Goal: Task Accomplishment & Management: Manage account settings

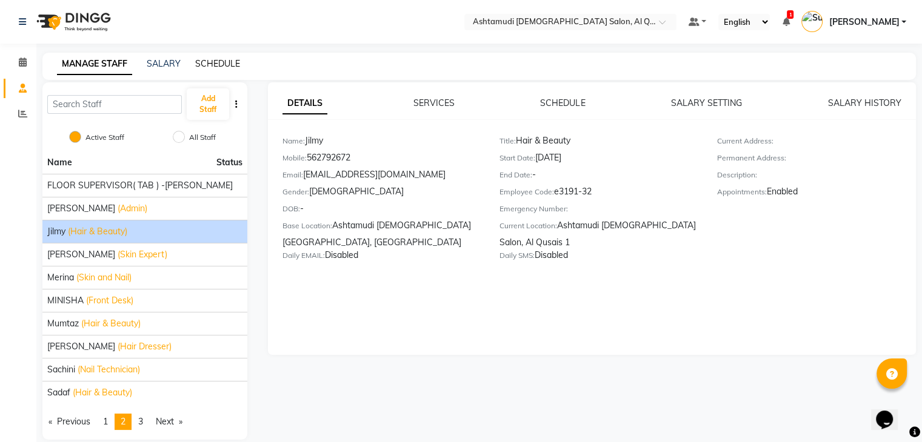
click at [230, 62] on link "SCHEDULE" at bounding box center [217, 63] width 45 height 11
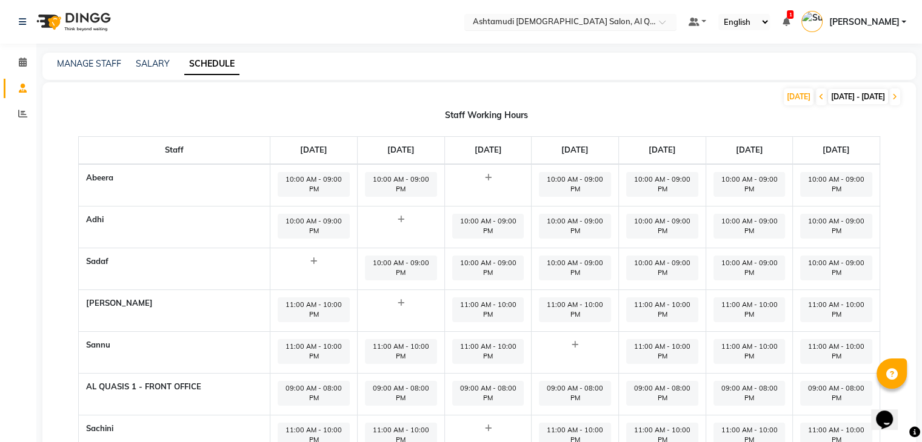
click at [642, 24] on input "text" at bounding box center [558, 23] width 176 height 12
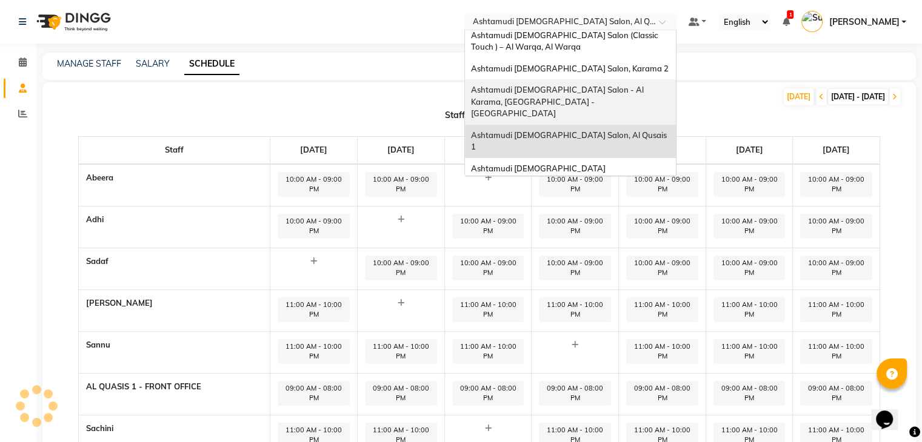
scroll to position [7, 0]
click at [645, 90] on span "Ashtamudi [DEMOGRAPHIC_DATA] Salon - Al Karama, [GEOGRAPHIC_DATA] -[GEOGRAPHIC_…" at bounding box center [558, 99] width 175 height 33
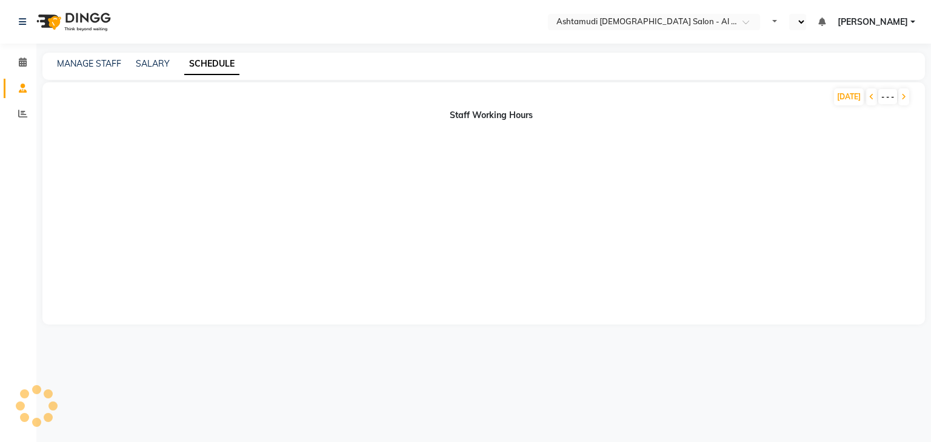
select select "en"
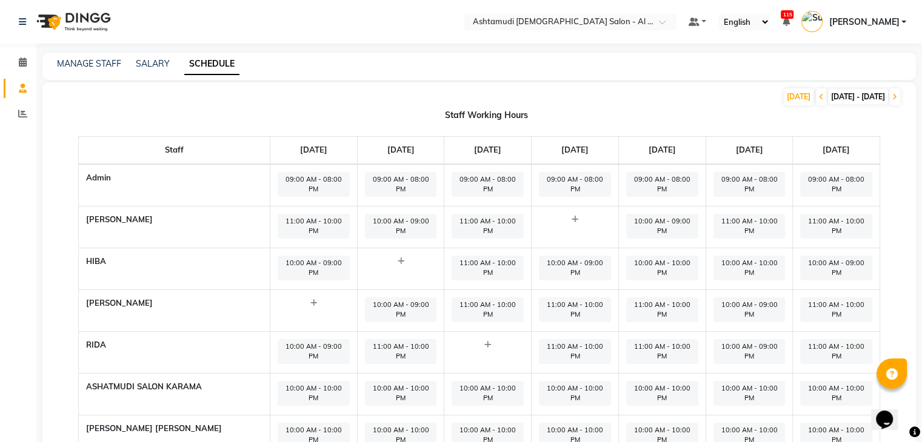
click at [570, 339] on span "11:00 AM - 10:00 PM" at bounding box center [575, 351] width 72 height 25
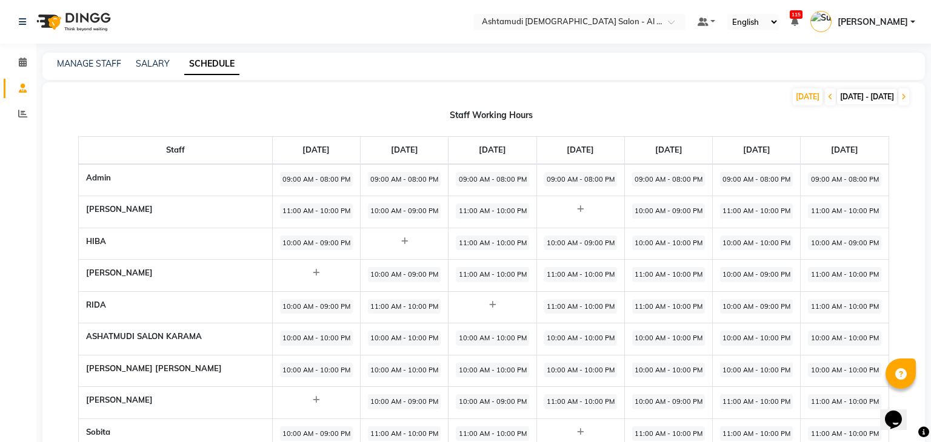
select select "11:00 AM"
select select "10:00 PM"
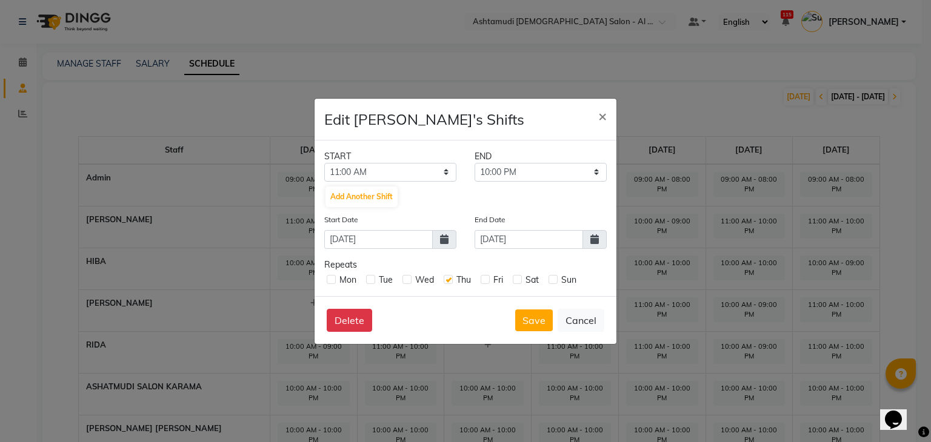
click at [448, 279] on label at bounding box center [448, 279] width 9 height 9
click at [448, 279] on input "checkbox" at bounding box center [448, 279] width 8 height 8
checkbox input "false"
click at [528, 318] on button "Save" at bounding box center [534, 321] width 38 height 22
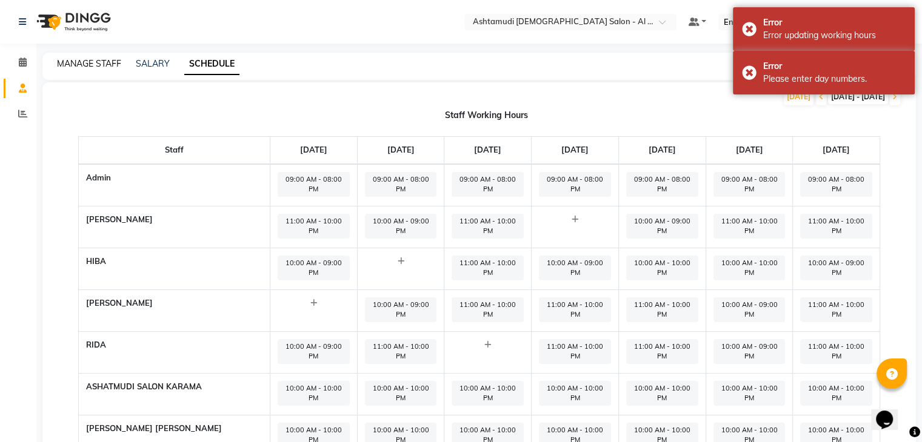
click at [99, 64] on link "MANAGE STAFF" at bounding box center [89, 63] width 64 height 11
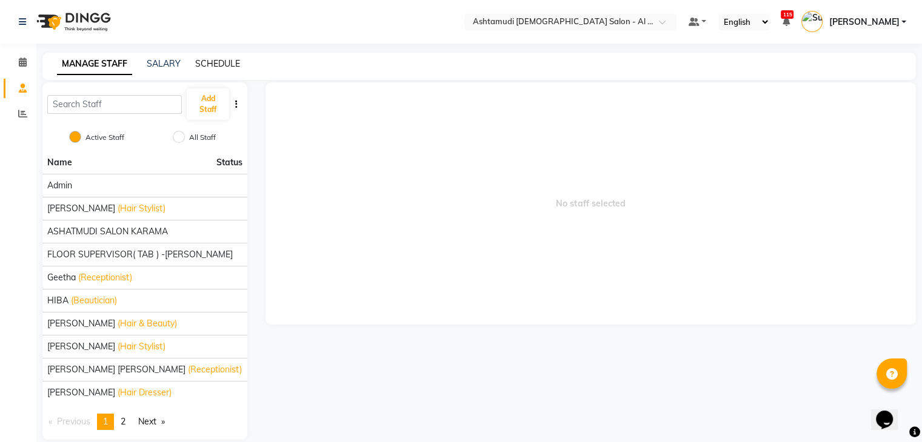
click at [209, 64] on link "SCHEDULE" at bounding box center [217, 63] width 45 height 11
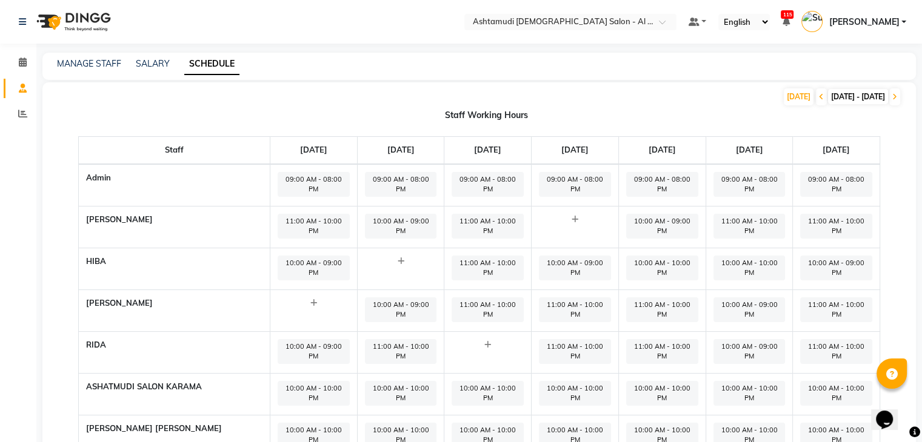
click at [554, 339] on span "11:00 AM - 10:00 PM" at bounding box center [575, 351] width 72 height 25
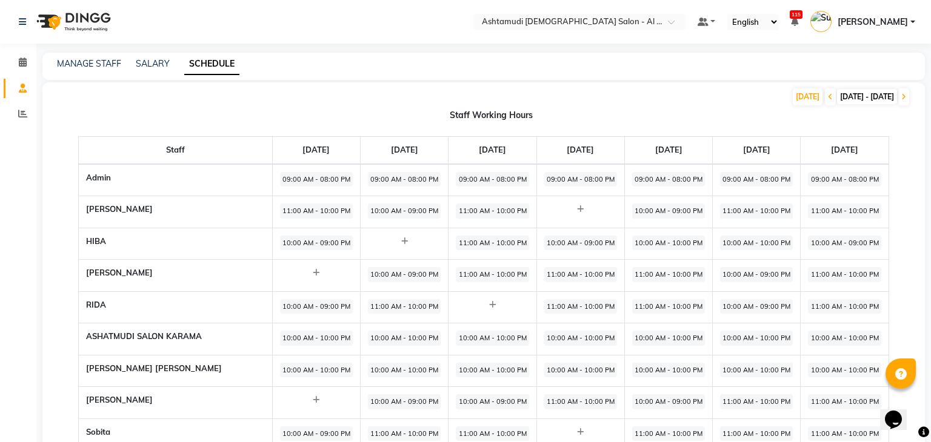
select select "11:00 AM"
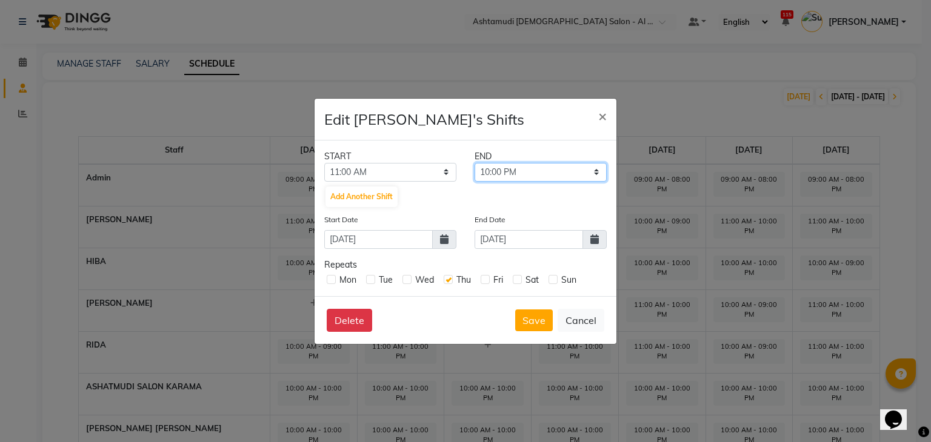
click at [533, 178] on select "11:30 AM 12:00 PM 12:30 PM 01:00 PM 01:30 PM 02:00 PM 02:30 PM 03:00 PM 03:30 P…" at bounding box center [541, 172] width 132 height 19
select select "02:00 PM"
click at [475, 163] on select "11:30 AM 12:00 PM 12:30 PM 01:00 PM 01:30 PM 02:00 PM 02:30 PM 03:00 PM 03:30 P…" at bounding box center [541, 172] width 132 height 19
click at [530, 317] on button "Save" at bounding box center [534, 321] width 38 height 22
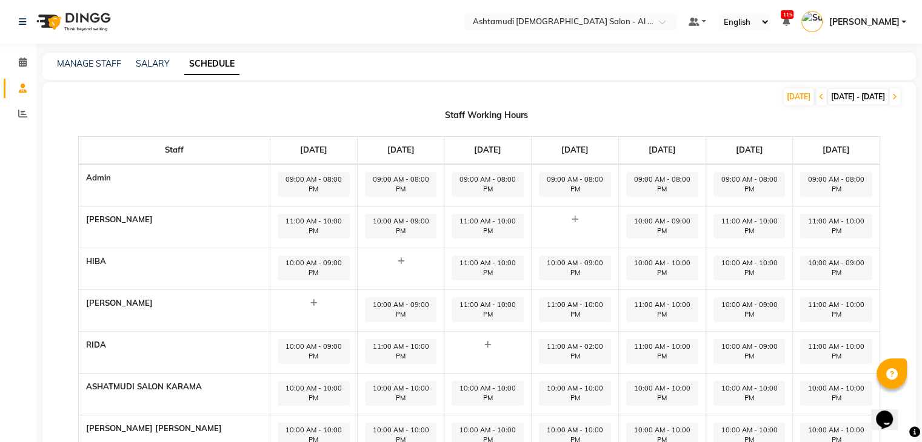
click at [352, 103] on div "TODAY 01-09-2025 - 07-09-2025" at bounding box center [471, 96] width 859 height 19
click at [24, 94] on span at bounding box center [22, 89] width 21 height 14
